Goal: Use online tool/utility: Utilize a website feature to perform a specific function

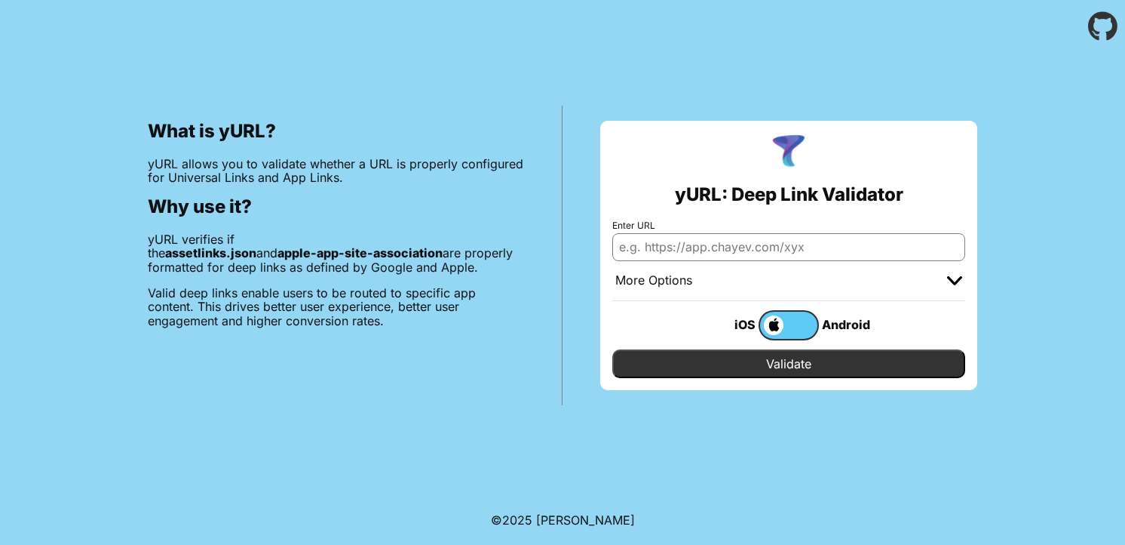
click at [696, 247] on input "Enter URL" at bounding box center [788, 246] width 353 height 27
paste input "ttp://[DOMAIN_NAME][URL]"
type input "ttp://[DOMAIN_NAME][URL]"
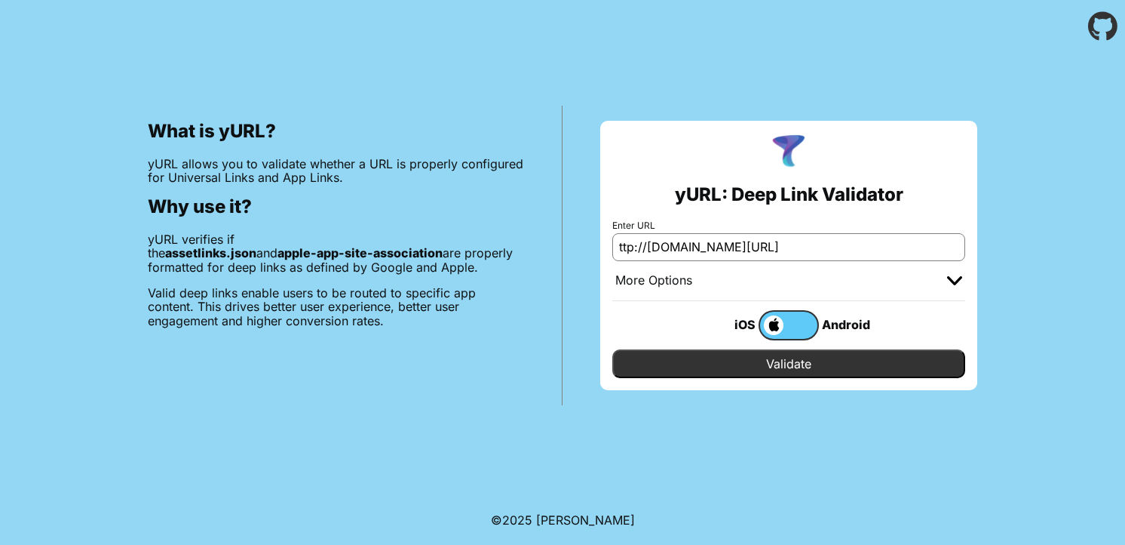
click at [811, 354] on input "Validate" at bounding box center [788, 363] width 353 height 29
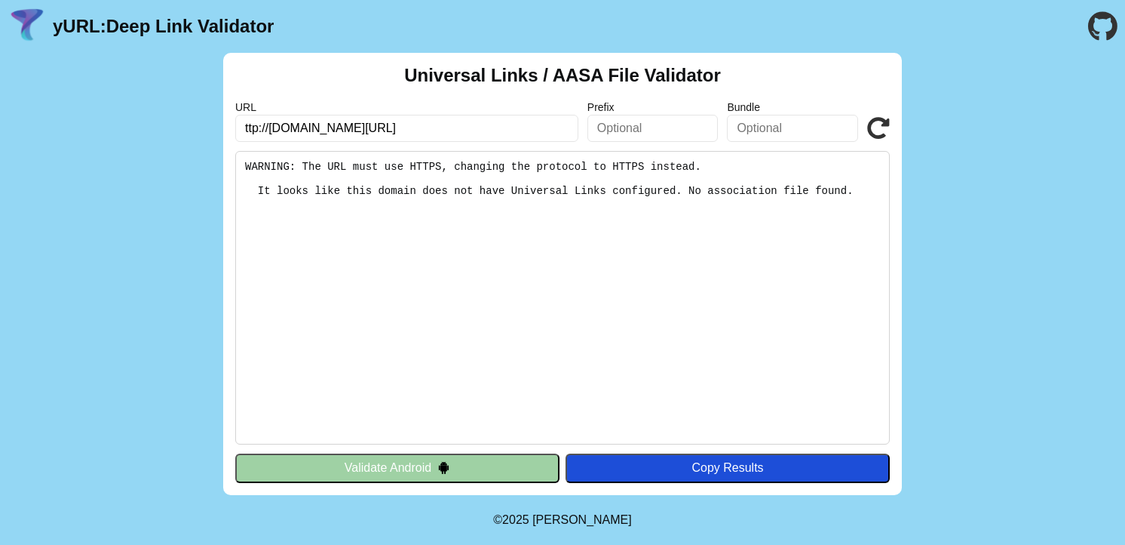
click at [247, 127] on input "ttp://mp.staging.sondersafe.com/.well-known/apple-app-site-association" at bounding box center [406, 128] width 343 height 27
type input "https://mp.staging.sondersafe.com/.well-known/apple-app-site-association"
click at [517, 473] on button "Validate Android" at bounding box center [397, 467] width 324 height 29
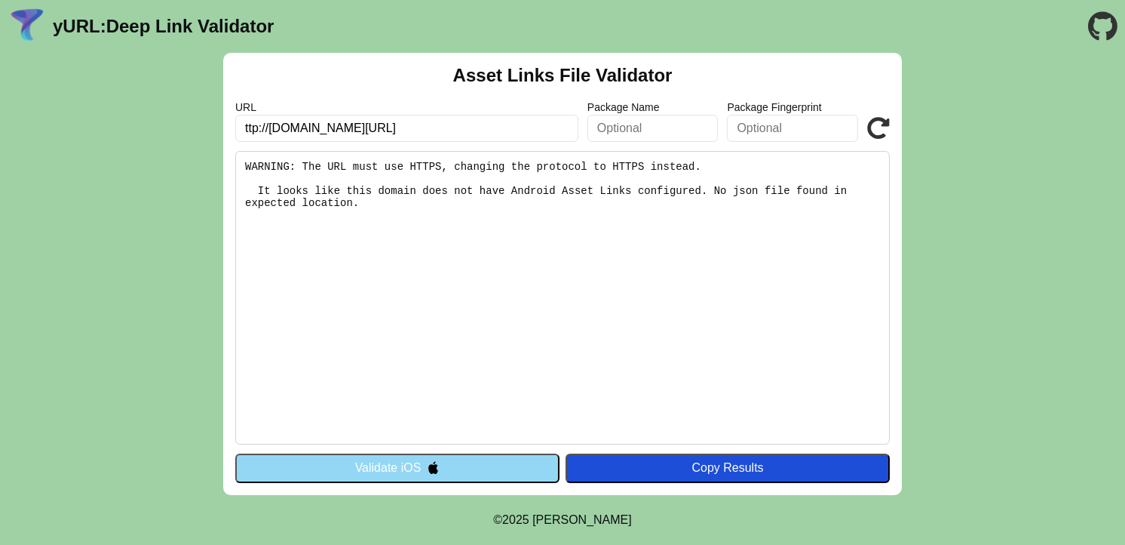
click at [451, 461] on button "Validate iOS" at bounding box center [397, 467] width 324 height 29
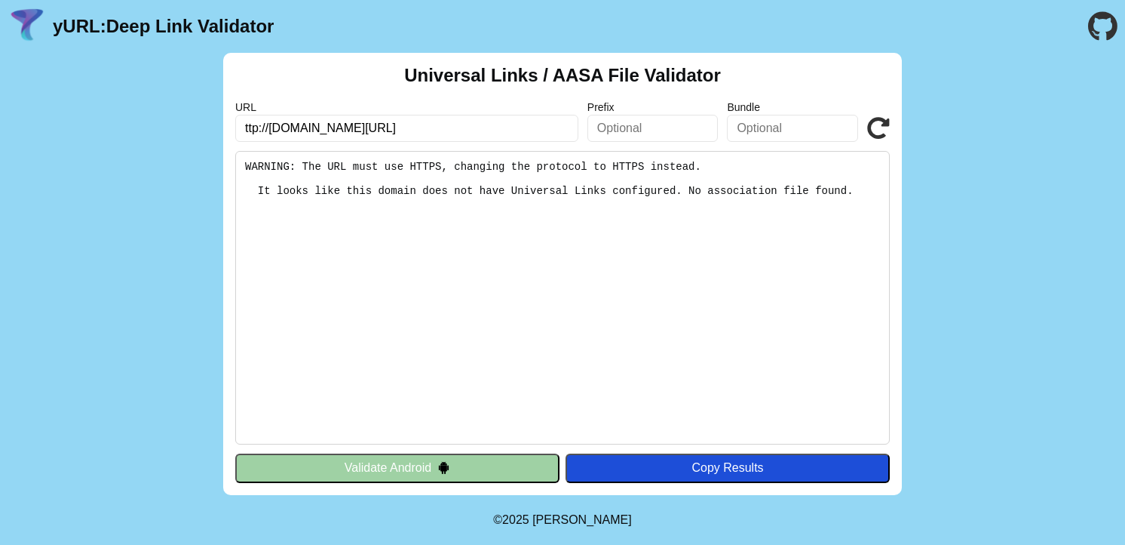
click at [243, 127] on input "ttp://[DOMAIN_NAME][URL]" at bounding box center [406, 128] width 343 height 27
type input "https://mp.staging.sondersafe.com/.well-known/apple-app-site-association"
click at [872, 130] on icon at bounding box center [878, 128] width 23 height 23
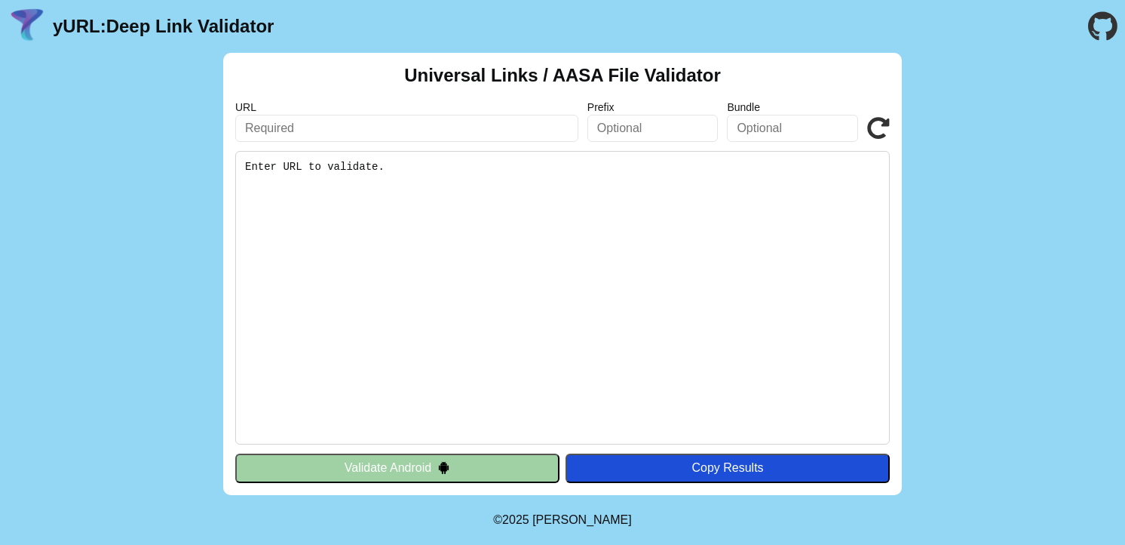
click at [384, 472] on button "Validate Android" at bounding box center [397, 467] width 324 height 29
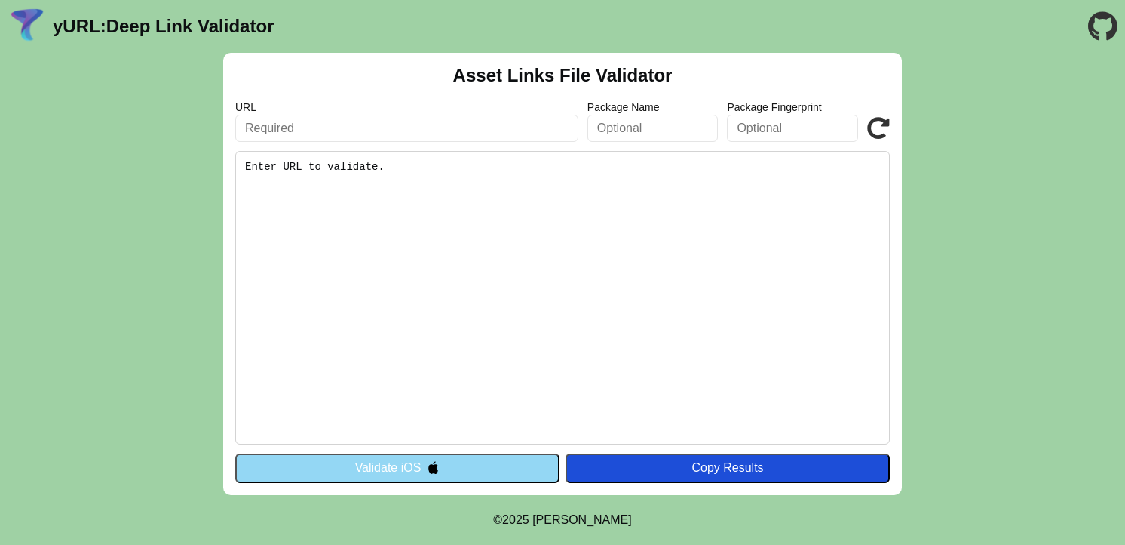
click at [330, 128] on input "text" at bounding box center [406, 128] width 343 height 27
paste input "[URL][DOMAIN_NAME]"
drag, startPoint x: 323, startPoint y: 125, endPoint x: 178, endPoint y: 121, distance: 144.9
click at [178, 121] on div "Asset Links File Validator URL [URL][DOMAIN_NAME] Package Name Package Fingerpr…" at bounding box center [562, 274] width 1125 height 442
type input "[URL][DOMAIN_NAME]"
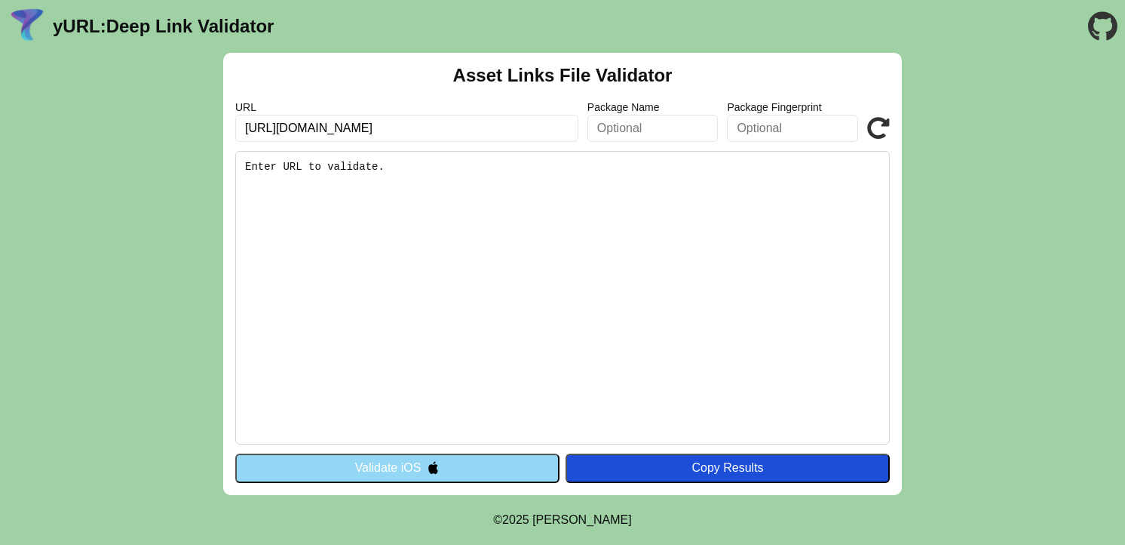
click at [401, 462] on button "Validate iOS" at bounding box center [397, 467] width 324 height 29
